Goal: Book appointment/travel/reservation

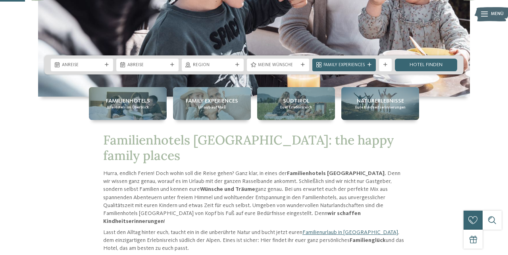
click at [299, 110] on span "Euer Erlebnisreich" at bounding box center [296, 107] width 32 height 5
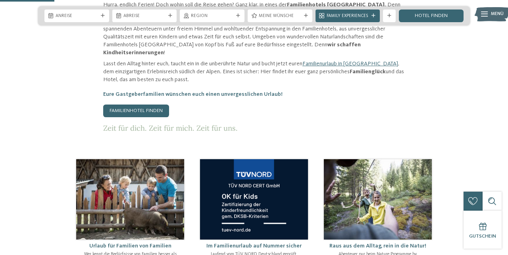
scroll to position [312, 0]
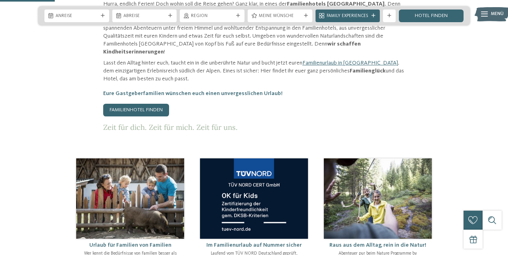
click at [149, 132] on div "Hurra, endlich Ferien! Doch wohin soll die Reise gehen? Ganz klar, in eines der…" at bounding box center [253, 66] width 301 height 132
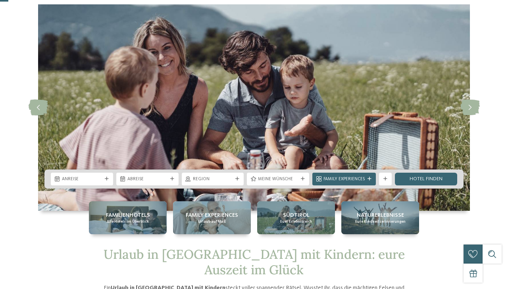
scroll to position [28, 0]
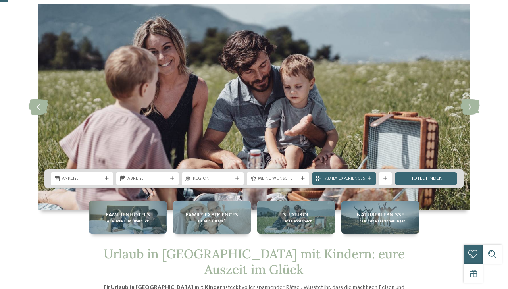
click at [109, 180] on div at bounding box center [106, 178] width 6 height 4
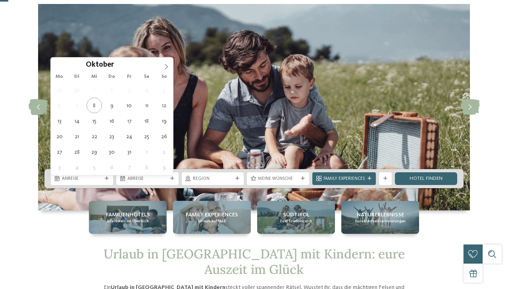
type div "11.10.2025"
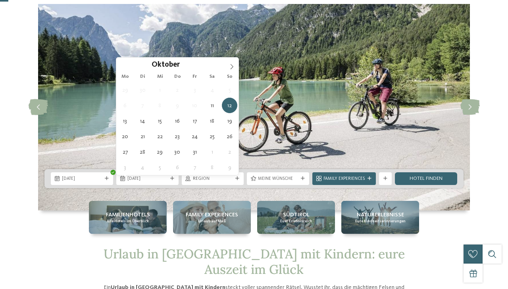
type div "18.10.2025"
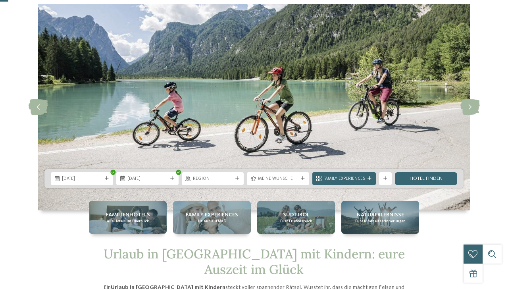
click at [237, 180] on icon at bounding box center [237, 178] width 4 height 4
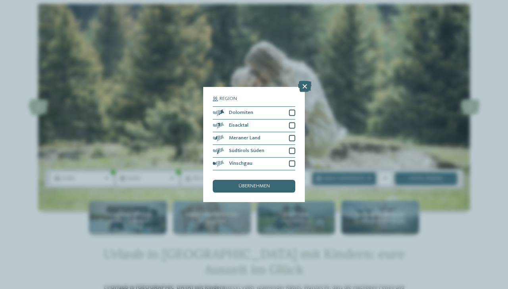
click at [292, 127] on div at bounding box center [292, 125] width 6 height 6
click at [289, 142] on div "Meraner Land" at bounding box center [254, 138] width 82 height 13
click at [291, 149] on div at bounding box center [292, 150] width 6 height 6
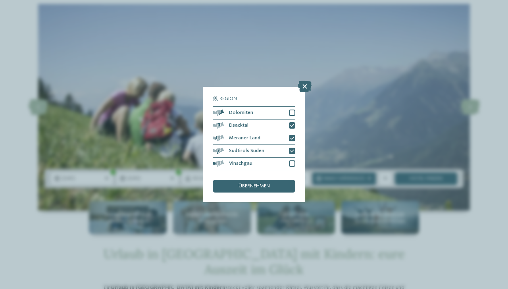
click at [293, 164] on div at bounding box center [292, 163] width 6 height 6
click at [262, 186] on span "übernehmen" at bounding box center [253, 186] width 31 height 5
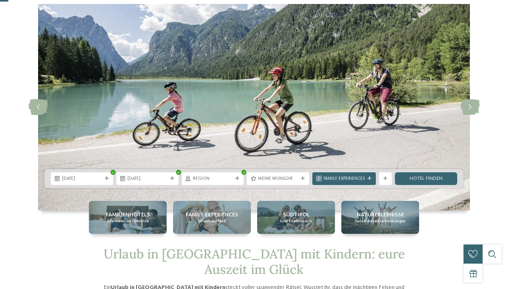
click at [306, 180] on div at bounding box center [302, 178] width 6 height 4
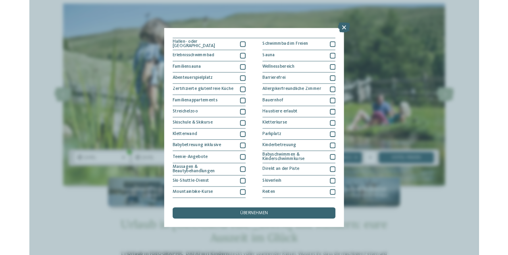
scroll to position [0, 0]
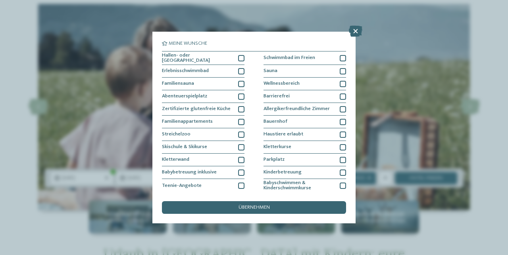
click at [243, 57] on div at bounding box center [241, 58] width 6 height 6
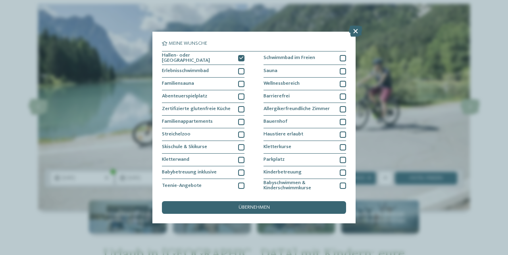
click at [244, 70] on div at bounding box center [241, 71] width 6 height 6
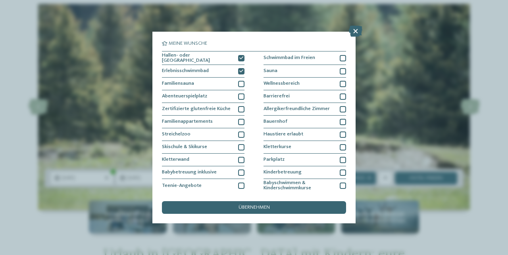
click at [243, 122] on div at bounding box center [241, 122] width 6 height 6
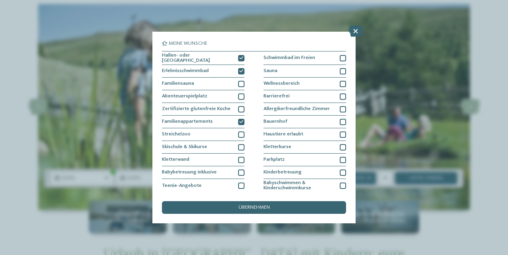
click at [243, 159] on div at bounding box center [241, 160] width 6 height 6
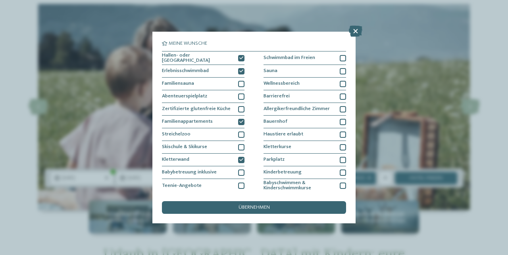
click at [241, 100] on div "Abenteuerspielplatz" at bounding box center [203, 96] width 82 height 13
click at [267, 213] on div "übernehmen" at bounding box center [254, 207] width 184 height 13
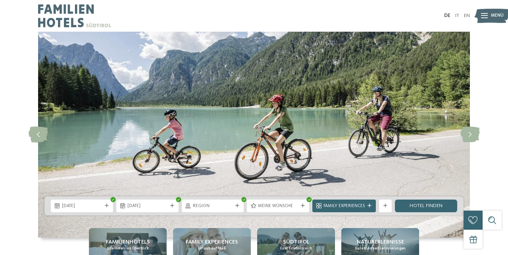
click at [424, 208] on link "Hotel finden" at bounding box center [426, 206] width 62 height 13
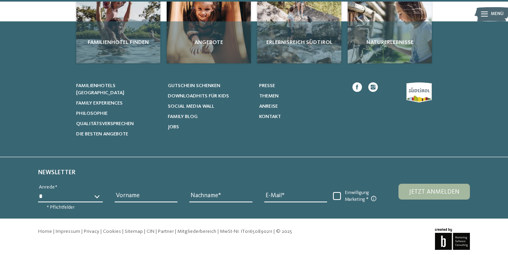
scroll to position [370, 0]
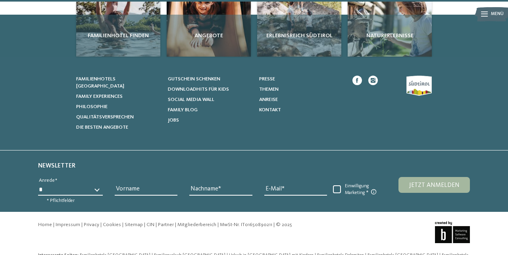
click at [309, 57] on div "Erlebnisreich Südtirol" at bounding box center [299, 36] width 84 height 42
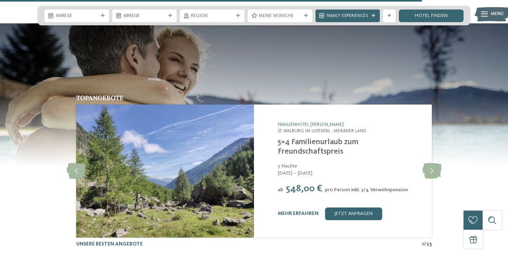
scroll to position [1395, 0]
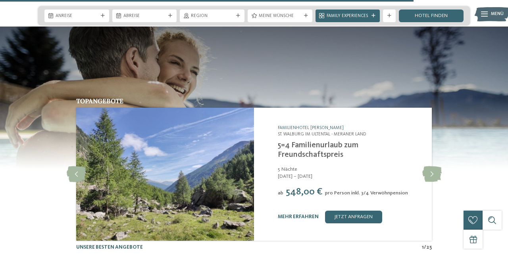
click at [202, 168] on img at bounding box center [165, 174] width 178 height 133
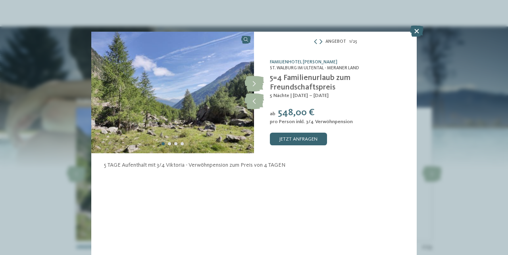
click at [413, 32] on icon at bounding box center [416, 31] width 13 height 11
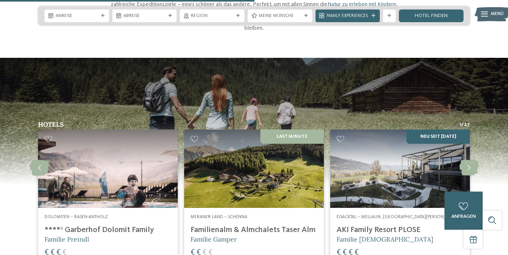
scroll to position [858, 0]
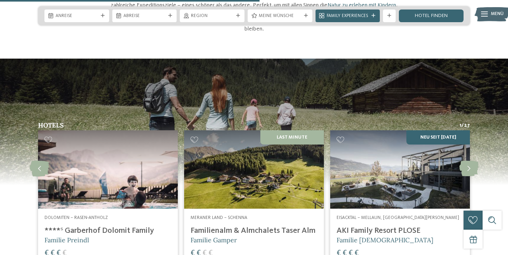
click at [130, 166] on img at bounding box center [108, 169] width 140 height 79
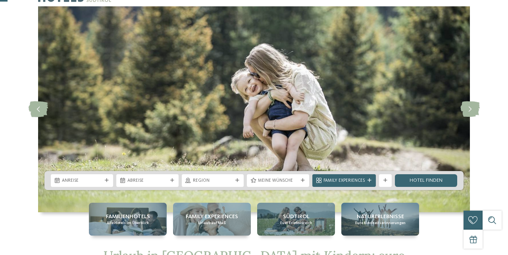
scroll to position [0, 0]
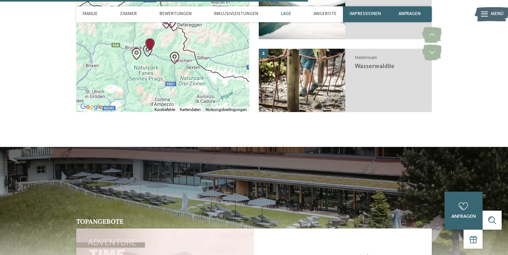
scroll to position [1618, 0]
